Goal: Find specific page/section: Find specific page/section

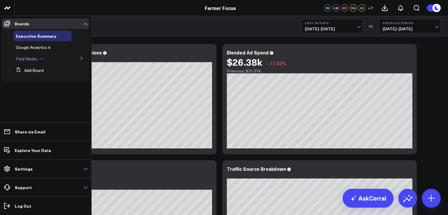
click at [31, 59] on span "Paid Media" at bounding box center [26, 59] width 21 height 6
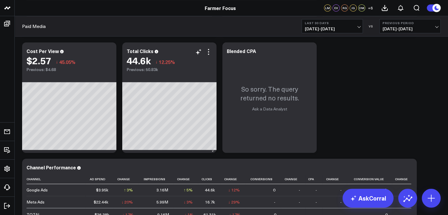
scroll to position [236, 0]
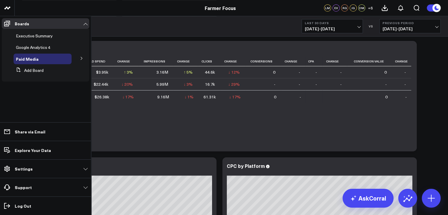
click at [82, 57] on icon at bounding box center [82, 59] width 4 height 4
click at [30, 80] on span "Meta Ads" at bounding box center [28, 80] width 18 height 6
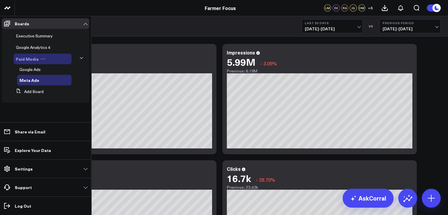
click at [33, 59] on span "Paid Media" at bounding box center [27, 59] width 23 height 6
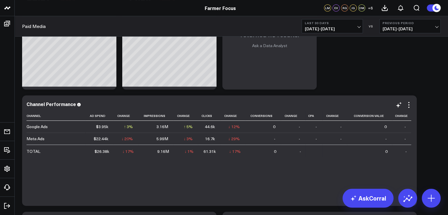
scroll to position [206, 0]
